Goal: Information Seeking & Learning: Learn about a topic

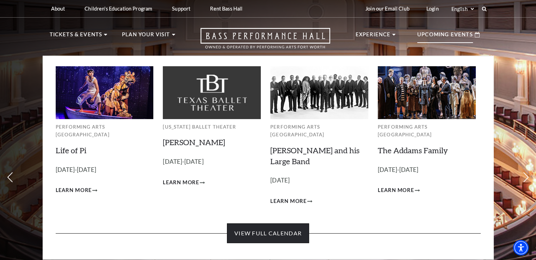
click at [254, 227] on link "View Full Calendar" at bounding box center [268, 234] width 82 height 20
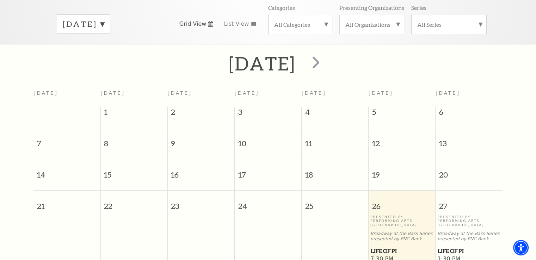
scroll to position [97, 0]
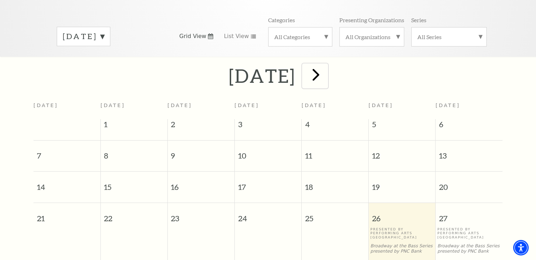
click at [326, 72] on span "next" at bounding box center [316, 75] width 20 height 20
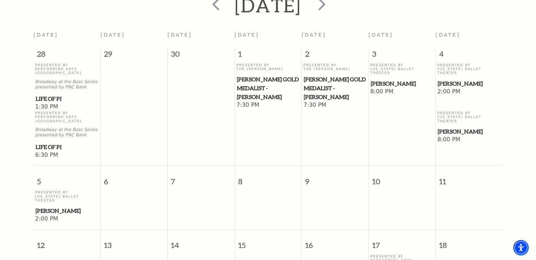
scroll to position [62, 0]
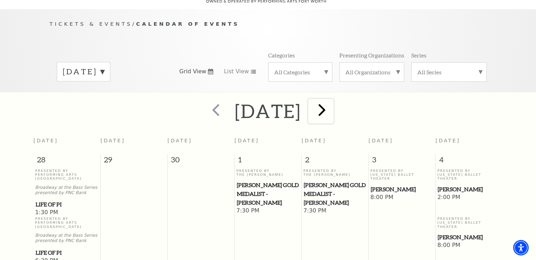
click at [332, 101] on span "next" at bounding box center [322, 110] width 20 height 20
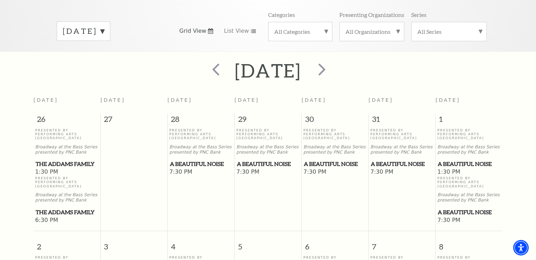
scroll to position [97, 0]
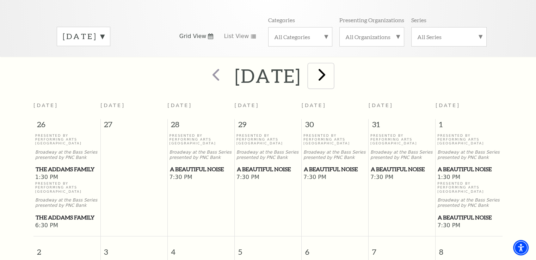
click at [332, 71] on span "next" at bounding box center [322, 75] width 20 height 20
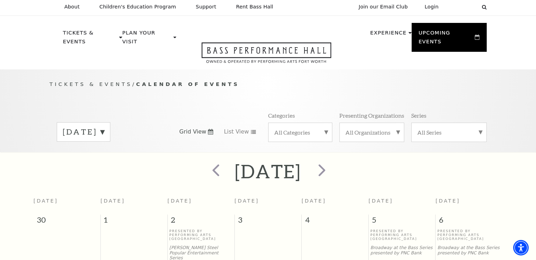
scroll to position [0, 0]
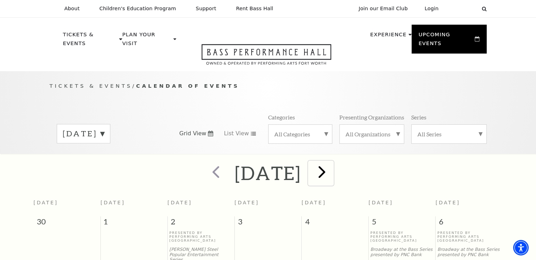
click at [332, 165] on span "next" at bounding box center [322, 172] width 20 height 20
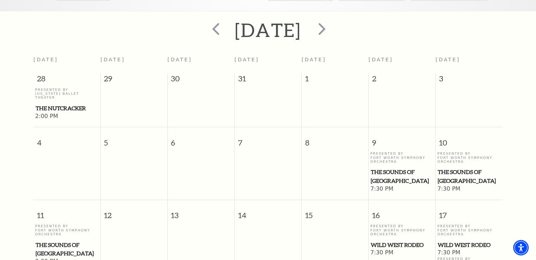
scroll to position [133, 0]
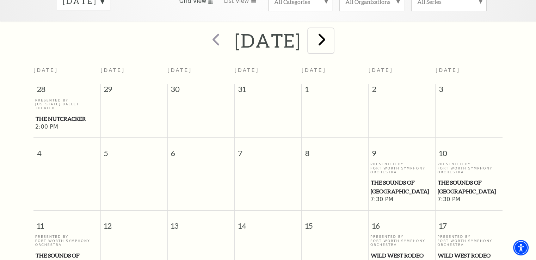
click at [332, 29] on span "next" at bounding box center [322, 39] width 20 height 20
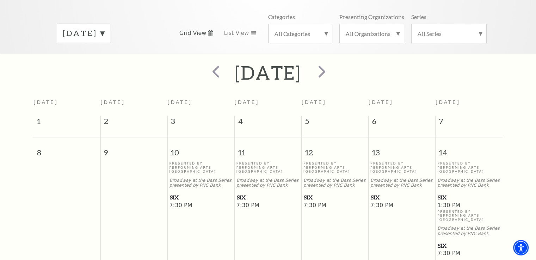
scroll to position [97, 0]
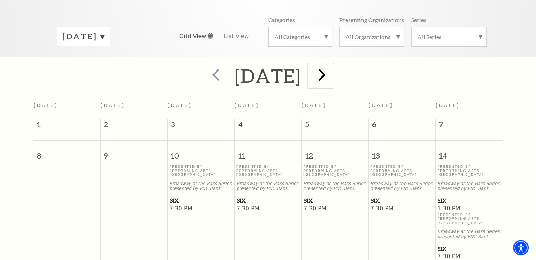
click at [332, 67] on span "next" at bounding box center [322, 75] width 20 height 20
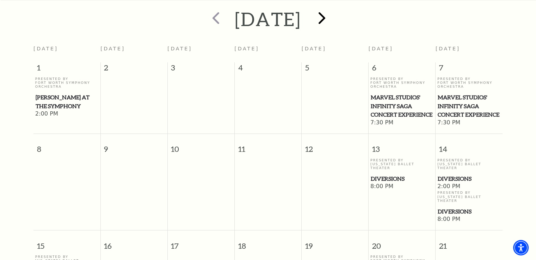
scroll to position [62, 0]
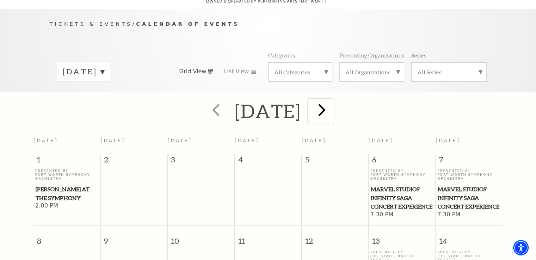
click at [332, 107] on span "next" at bounding box center [322, 110] width 20 height 20
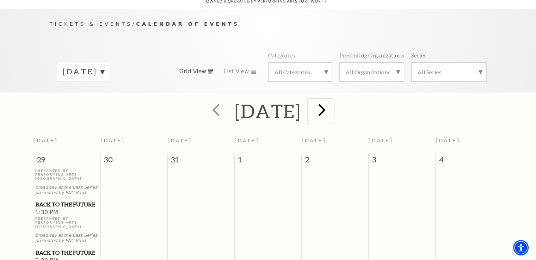
click at [332, 100] on span "next" at bounding box center [322, 110] width 20 height 20
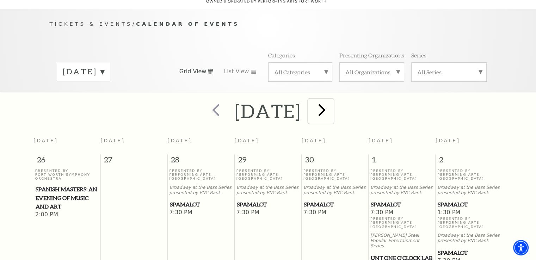
click at [332, 101] on span "next" at bounding box center [322, 110] width 20 height 20
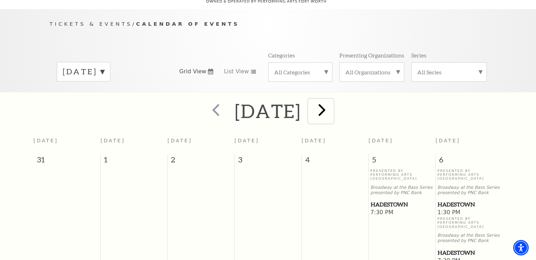
click at [332, 105] on span "next" at bounding box center [322, 110] width 20 height 20
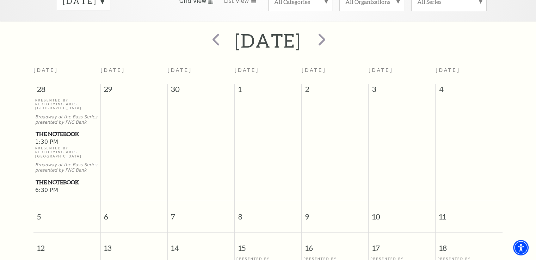
scroll to position [0, 0]
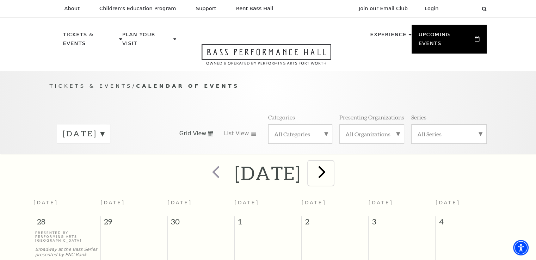
click at [332, 165] on span "next" at bounding box center [322, 172] width 20 height 20
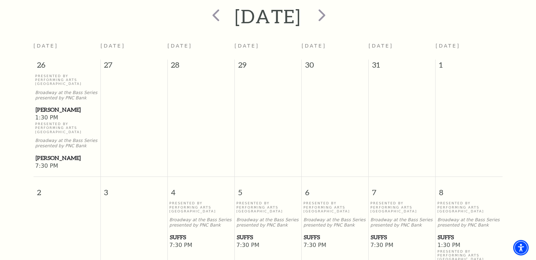
scroll to position [62, 0]
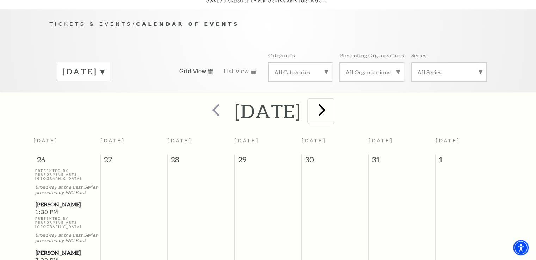
click at [332, 100] on span "next" at bounding box center [322, 110] width 20 height 20
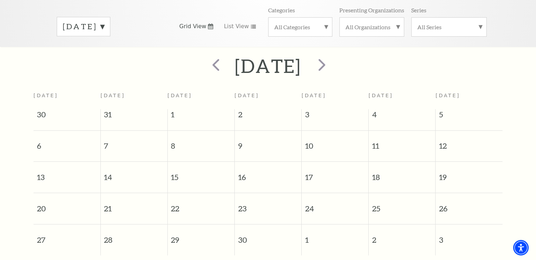
scroll to position [0, 0]
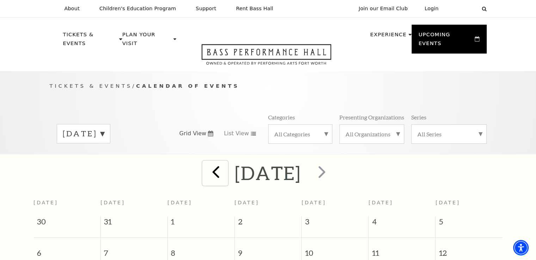
click at [206, 165] on span "prev" at bounding box center [216, 172] width 20 height 20
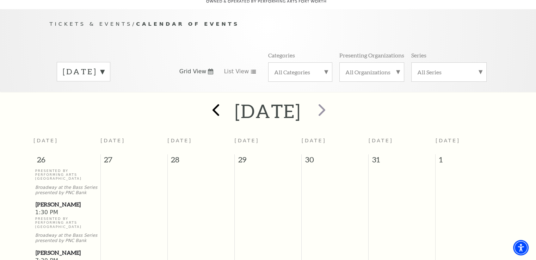
scroll to position [62, 0]
click at [206, 105] on span "prev" at bounding box center [216, 110] width 20 height 20
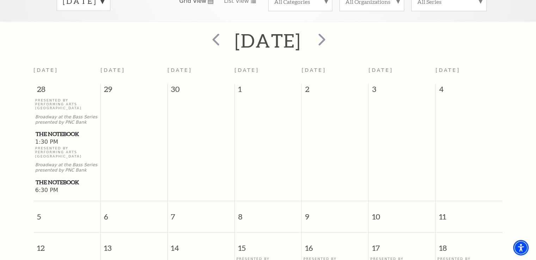
scroll to position [0, 0]
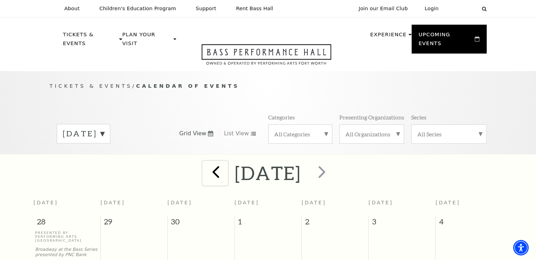
click at [206, 162] on span "prev" at bounding box center [216, 172] width 20 height 20
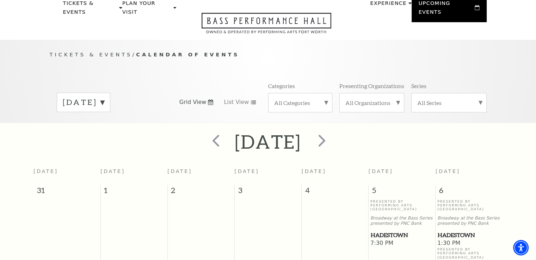
scroll to position [27, 0]
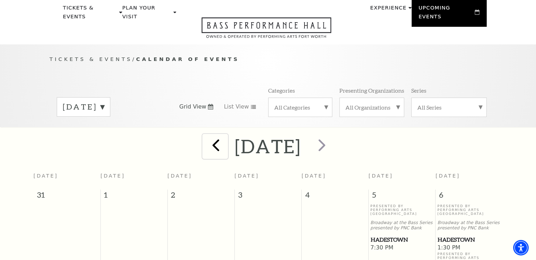
click at [206, 139] on span "prev" at bounding box center [216, 145] width 20 height 20
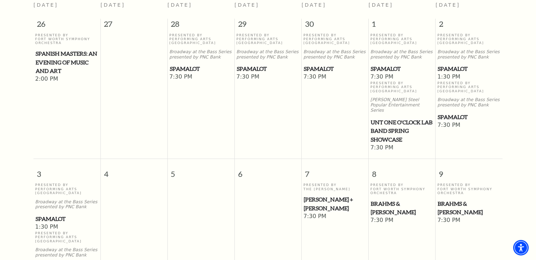
scroll to position [133, 0]
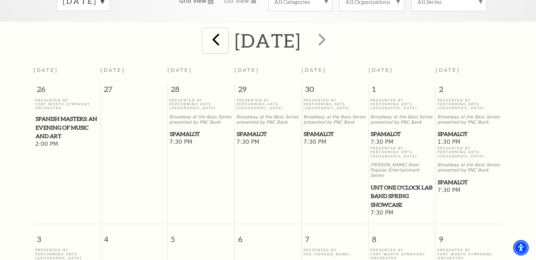
click at [206, 37] on span "prev" at bounding box center [216, 39] width 20 height 20
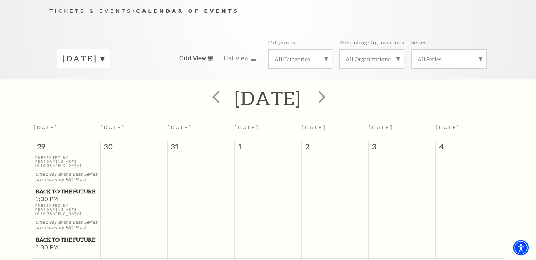
scroll to position [62, 0]
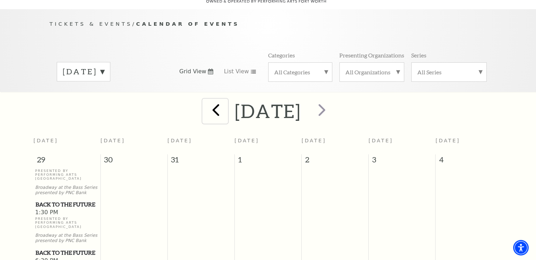
click at [206, 100] on span "prev" at bounding box center [216, 110] width 20 height 20
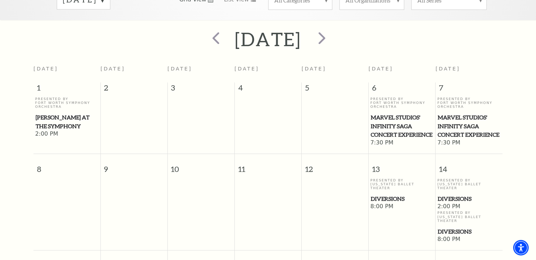
scroll to position [133, 0]
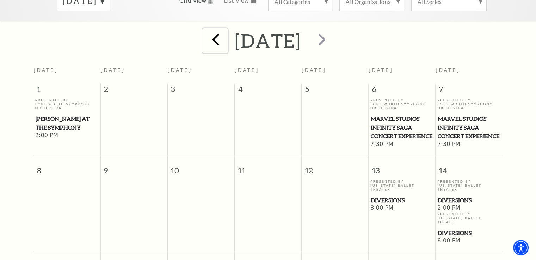
click at [206, 34] on span "prev" at bounding box center [216, 39] width 20 height 20
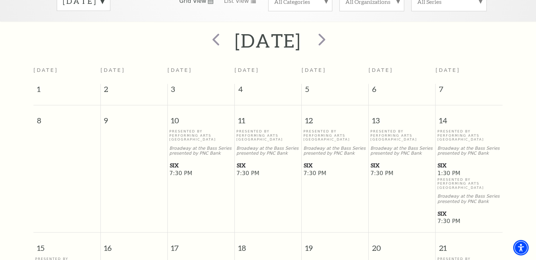
click at [442, 209] on span "SIX" at bounding box center [469, 213] width 63 height 9
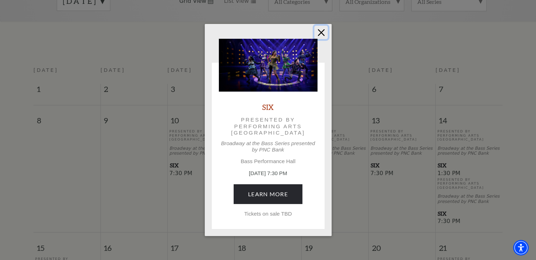
click at [321, 32] on button "Close" at bounding box center [321, 32] width 13 height 13
